Goal: Information Seeking & Learning: Understand process/instructions

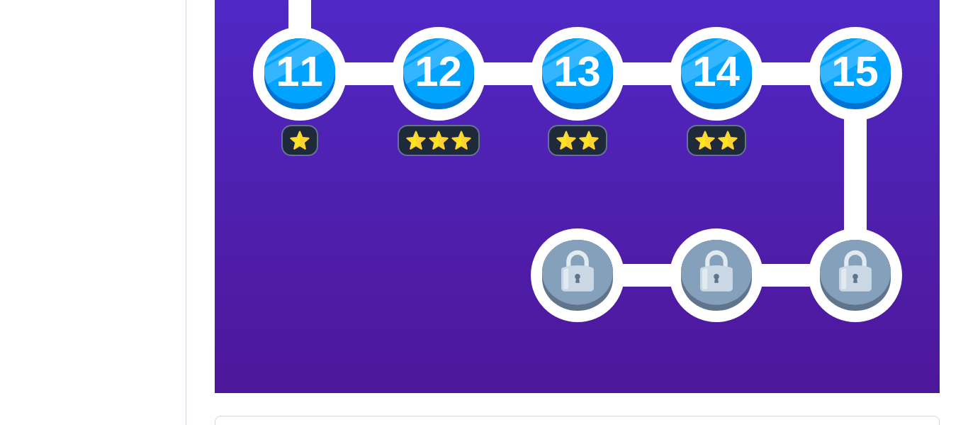
scroll to position [734, 0]
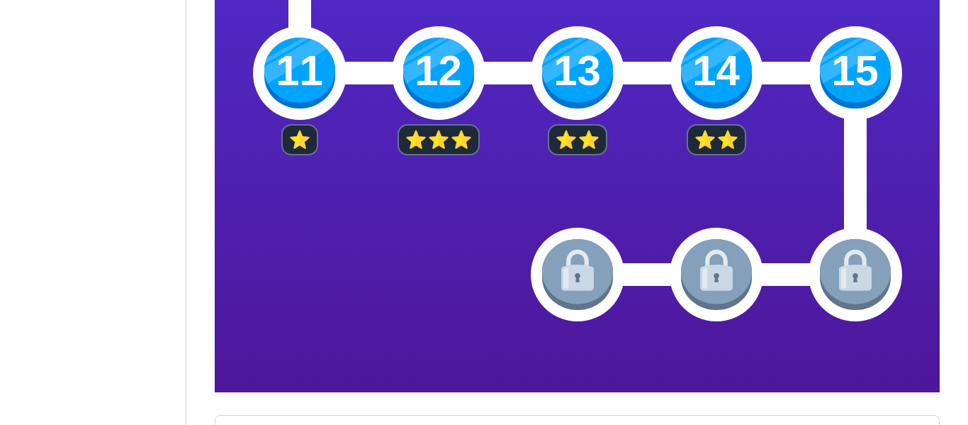
click at [859, 63] on img at bounding box center [855, 73] width 71 height 71
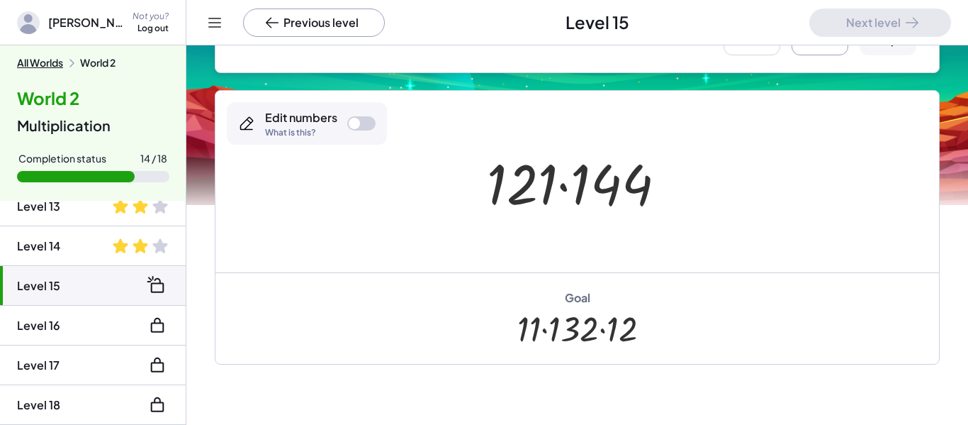
scroll to position [188, 0]
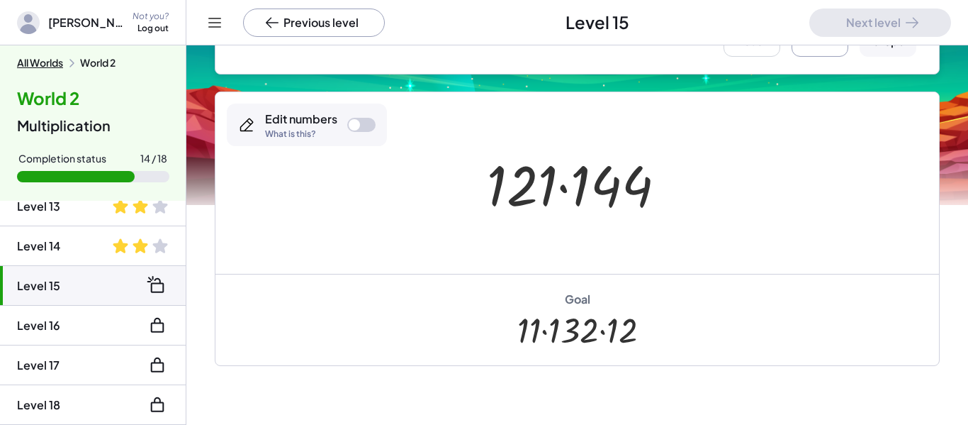
click at [345, 123] on div "Edit numbers What is this?" at bounding box center [307, 124] width 160 height 43
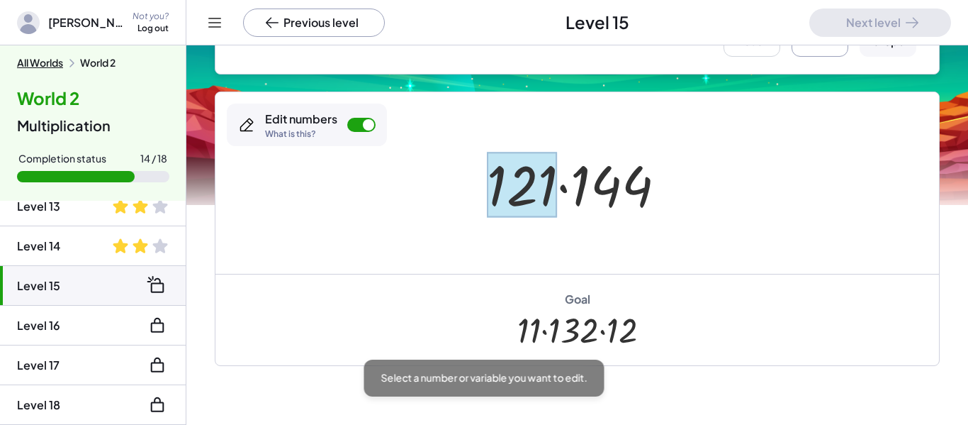
click at [529, 216] on div at bounding box center [522, 185] width 70 height 66
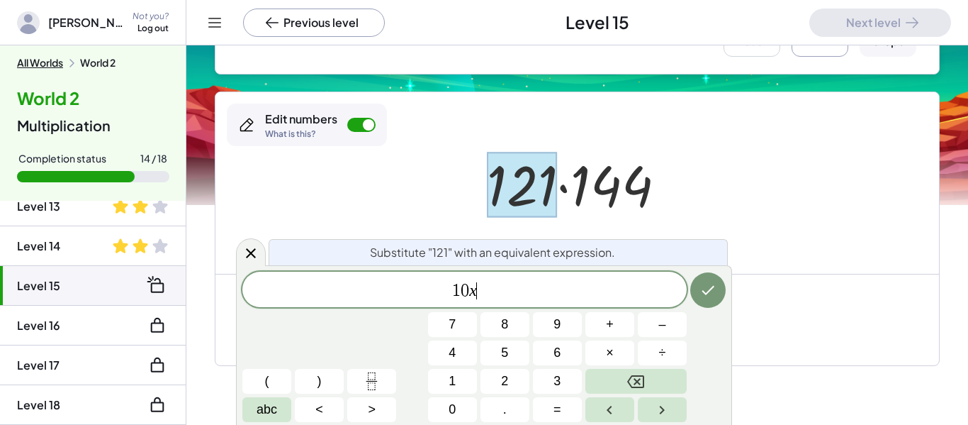
scroll to position [4, 0]
click at [624, 345] on button "×" at bounding box center [610, 352] width 49 height 25
click at [702, 300] on button "Done" at bounding box center [707, 289] width 35 height 35
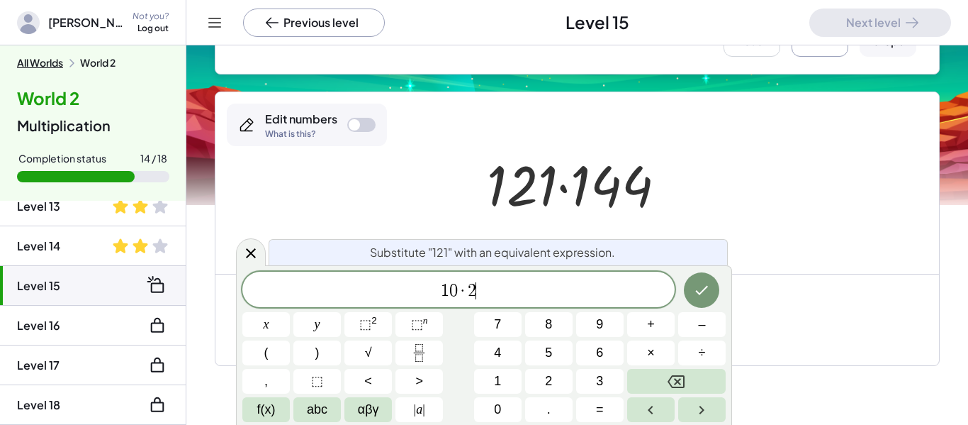
click at [782, 247] on div at bounding box center [577, 182] width 724 height 181
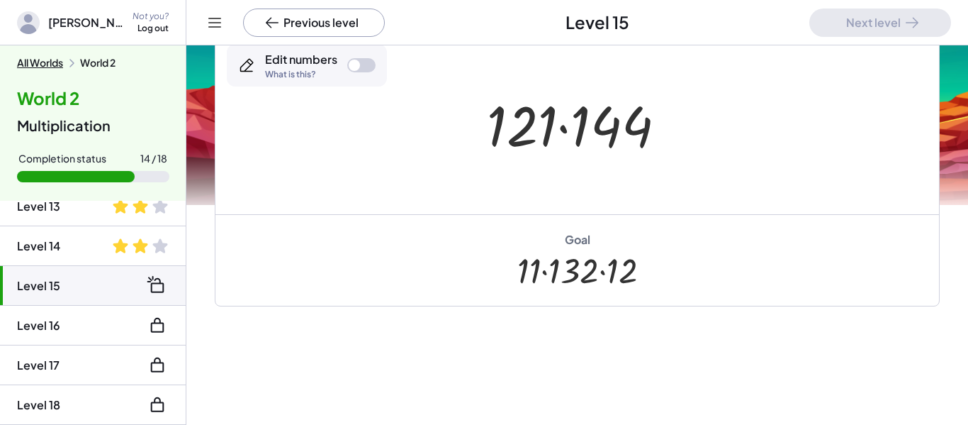
scroll to position [254, 0]
